Goal: Find specific page/section: Find specific page/section

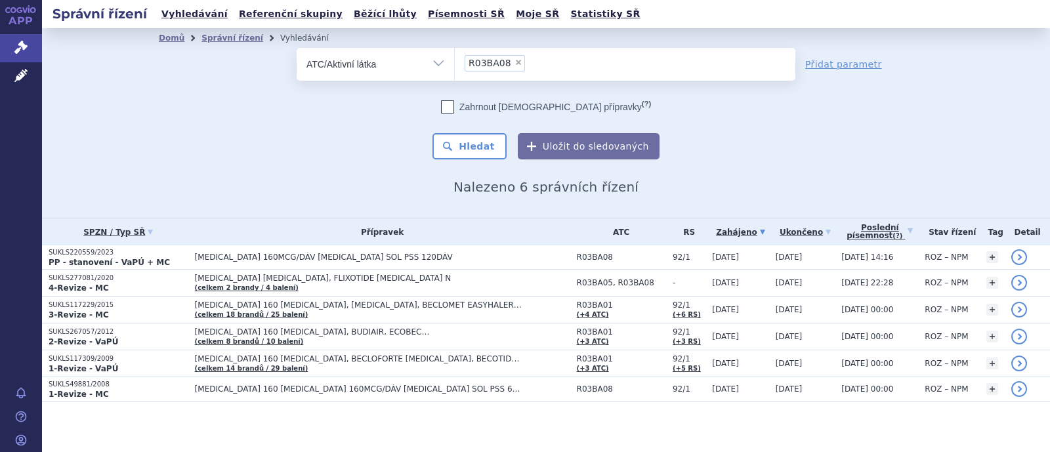
click at [515, 63] on span "×" at bounding box center [519, 62] width 8 height 8
click at [455, 63] on select "R03BA08" at bounding box center [454, 63] width 1 height 33
select select
type input "L01EE03"
select select "L01EE03"
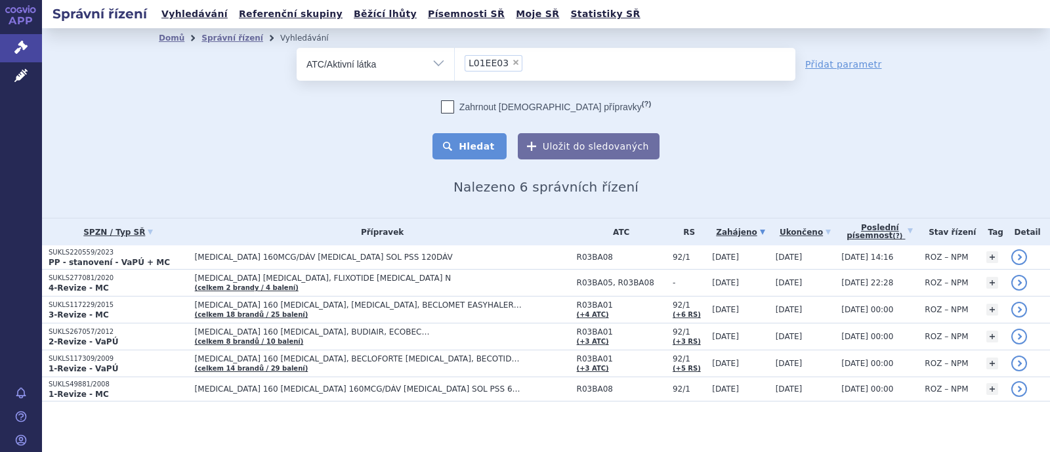
click at [495, 150] on button "Hledat" at bounding box center [469, 146] width 74 height 26
